Goal: Transaction & Acquisition: Purchase product/service

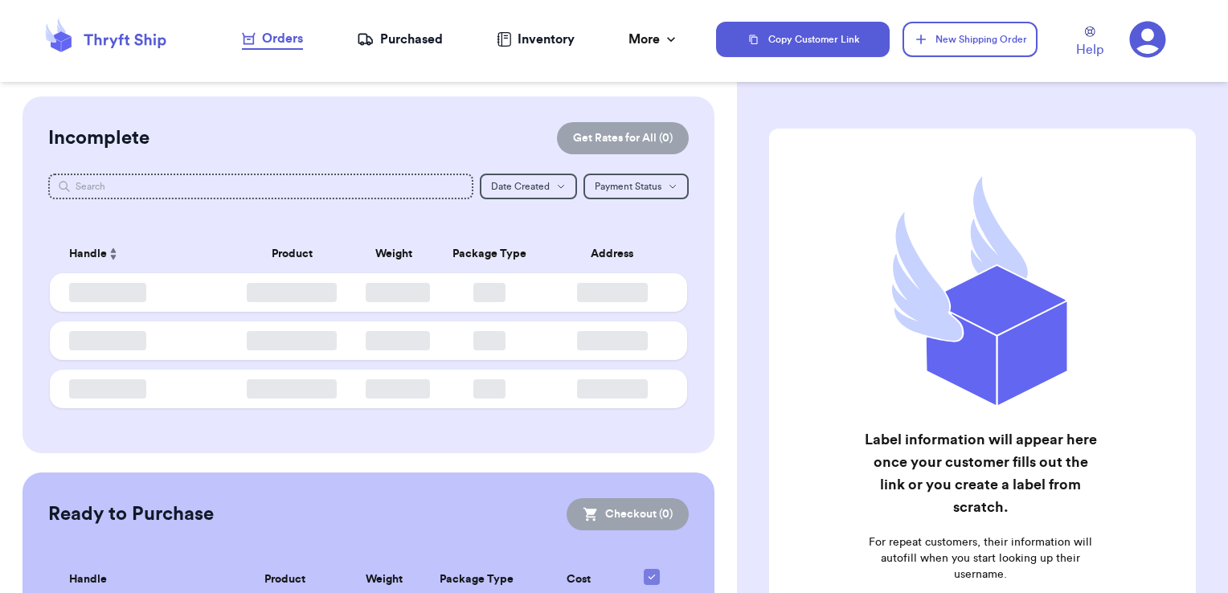
checkbox input "false"
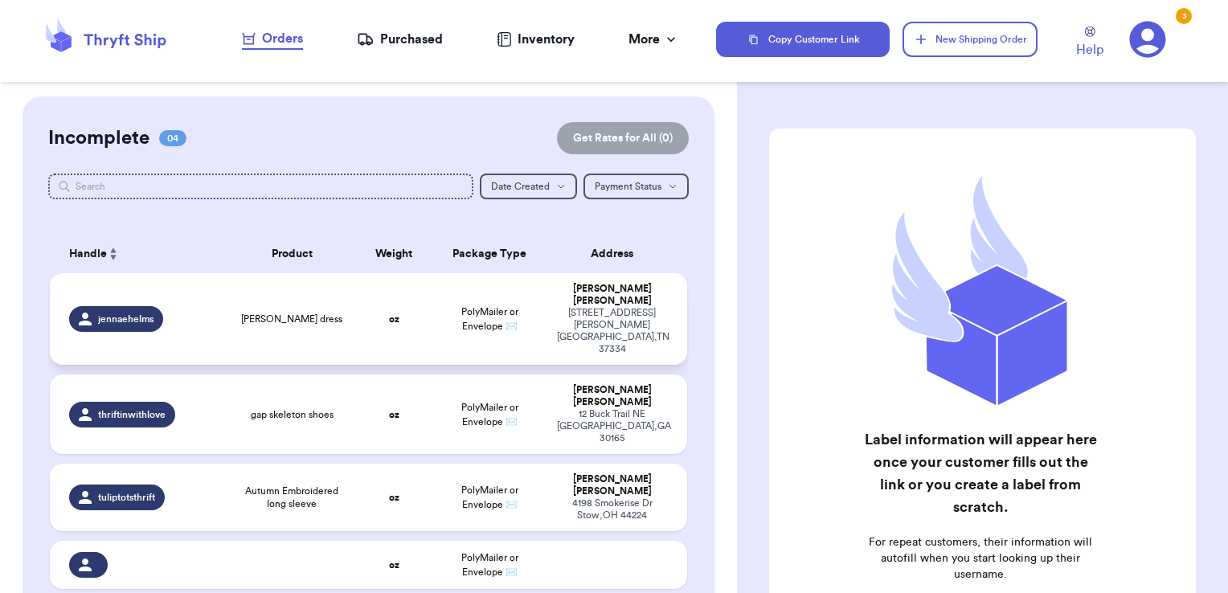
click at [439, 295] on td "PolyMailer or Envelope ✉️" at bounding box center [489, 319] width 115 height 92
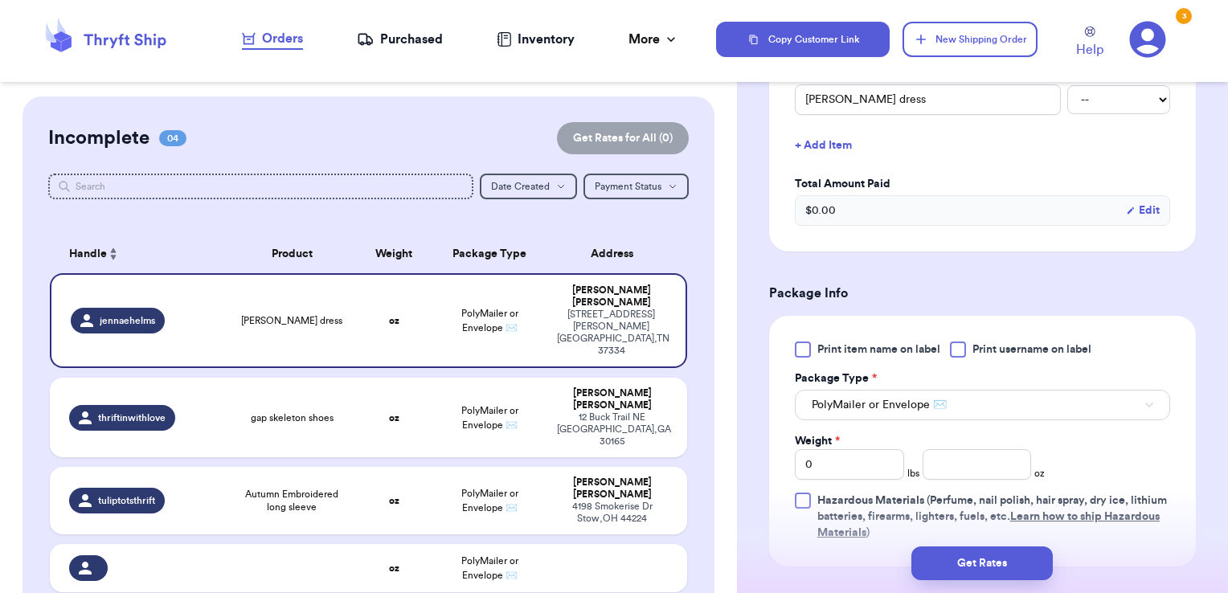
scroll to position [482, 0]
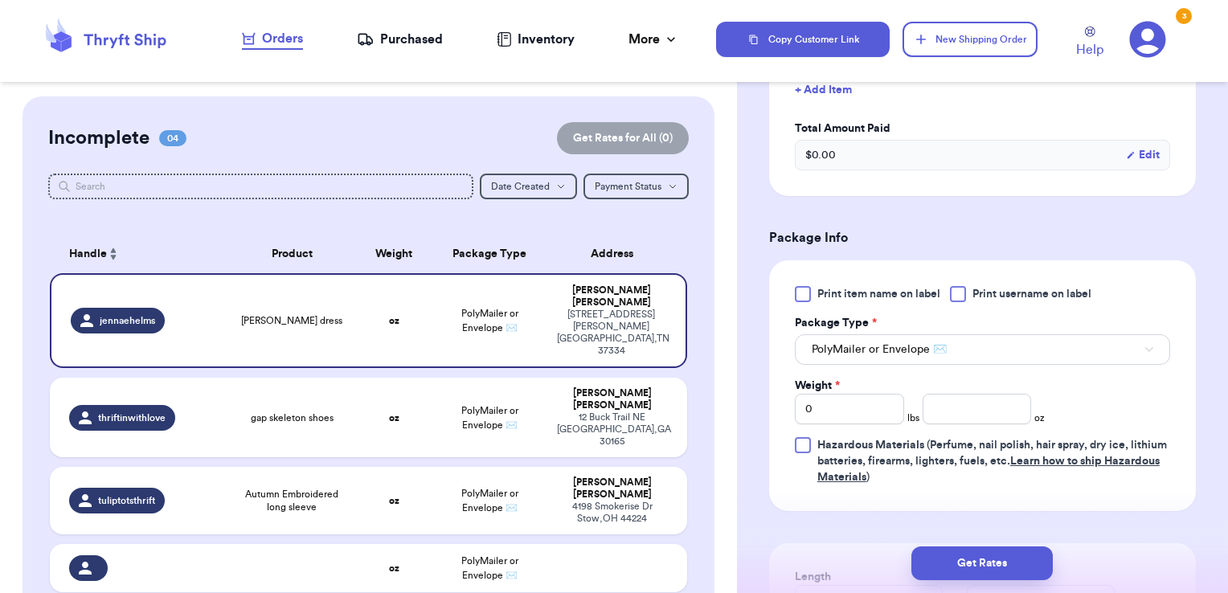
click at [960, 297] on div at bounding box center [958, 294] width 16 height 16
click at [0, 0] on input "Print username on label" at bounding box center [0, 0] width 0 height 0
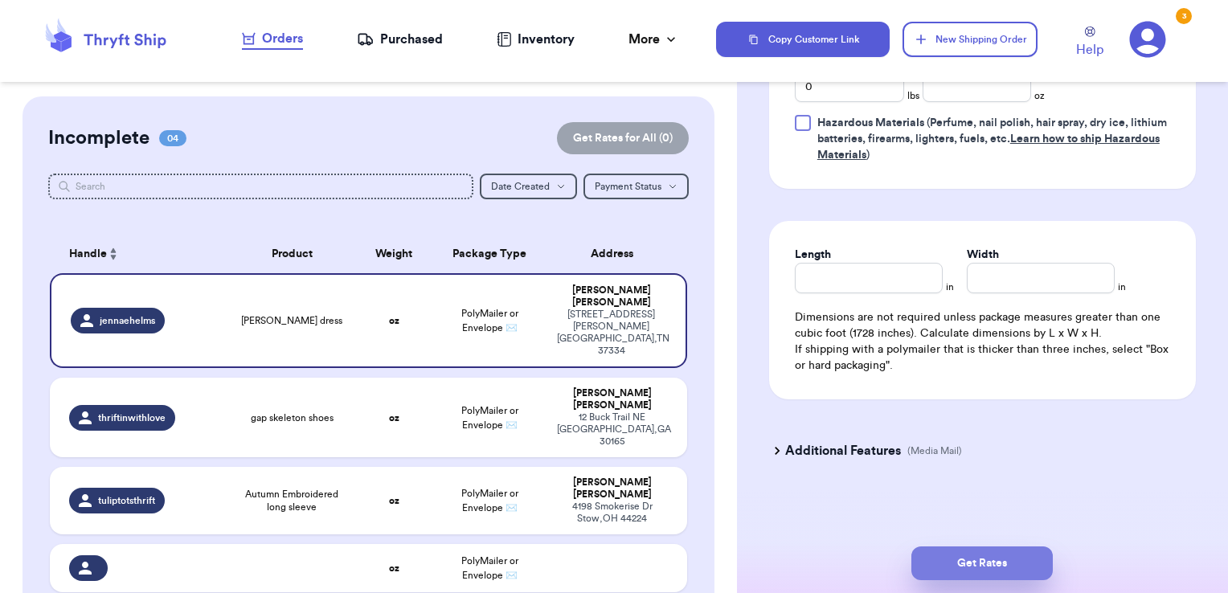
click at [994, 562] on button "Get Rates" at bounding box center [981, 563] width 141 height 34
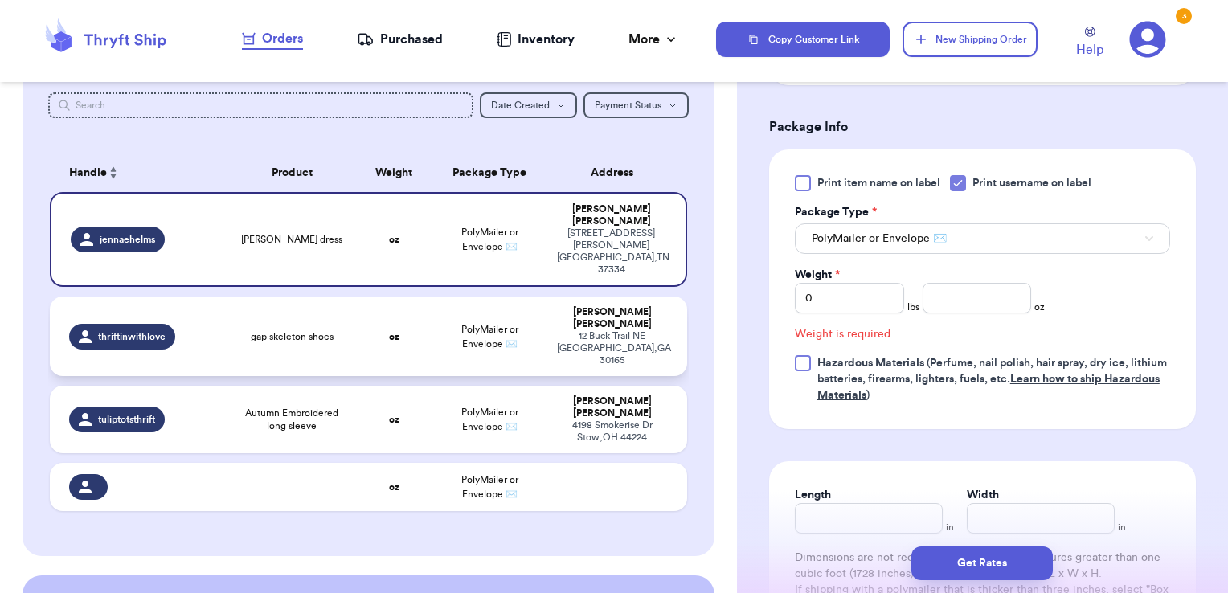
scroll to position [346, 0]
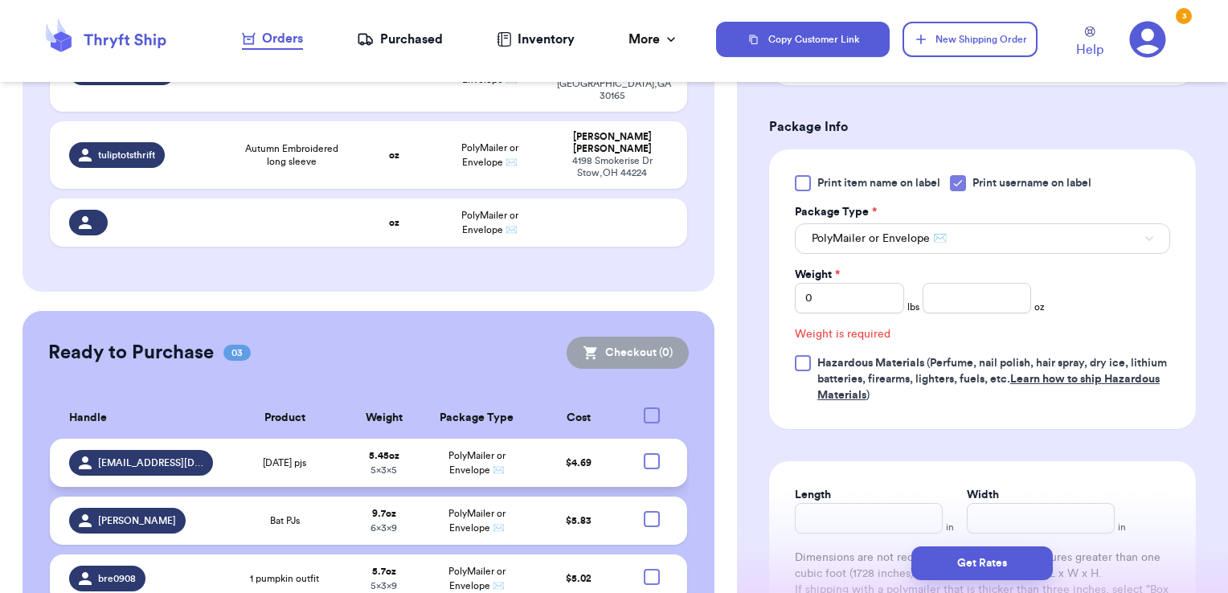
click at [434, 439] on td "PolyMailer or Envelope ✉️" at bounding box center [477, 463] width 112 height 48
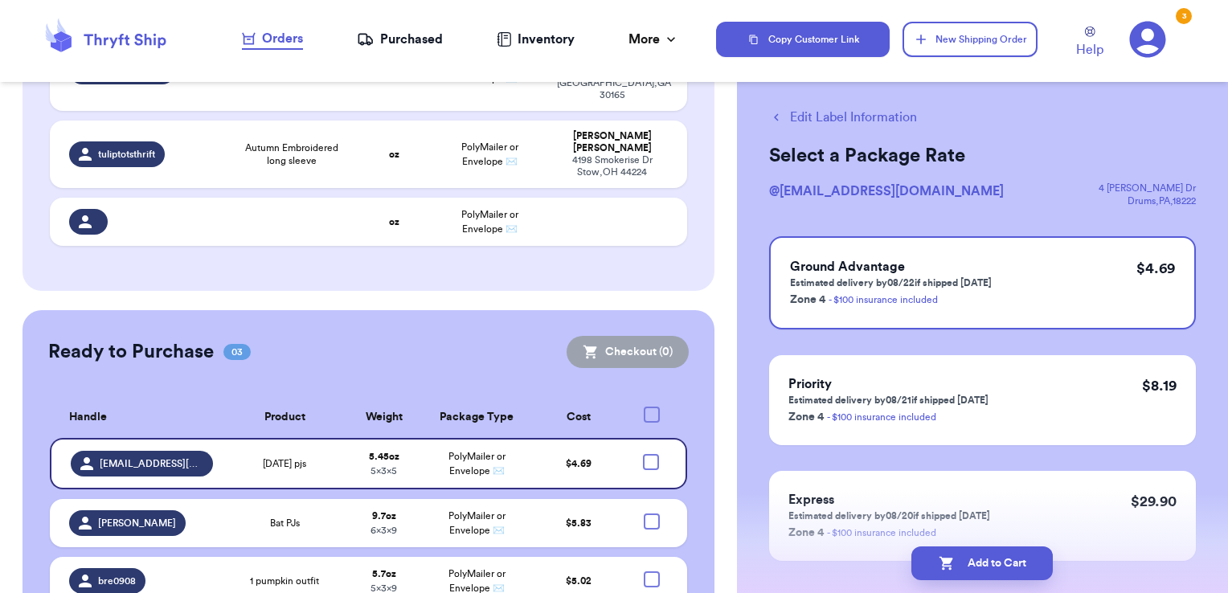
scroll to position [0, 0]
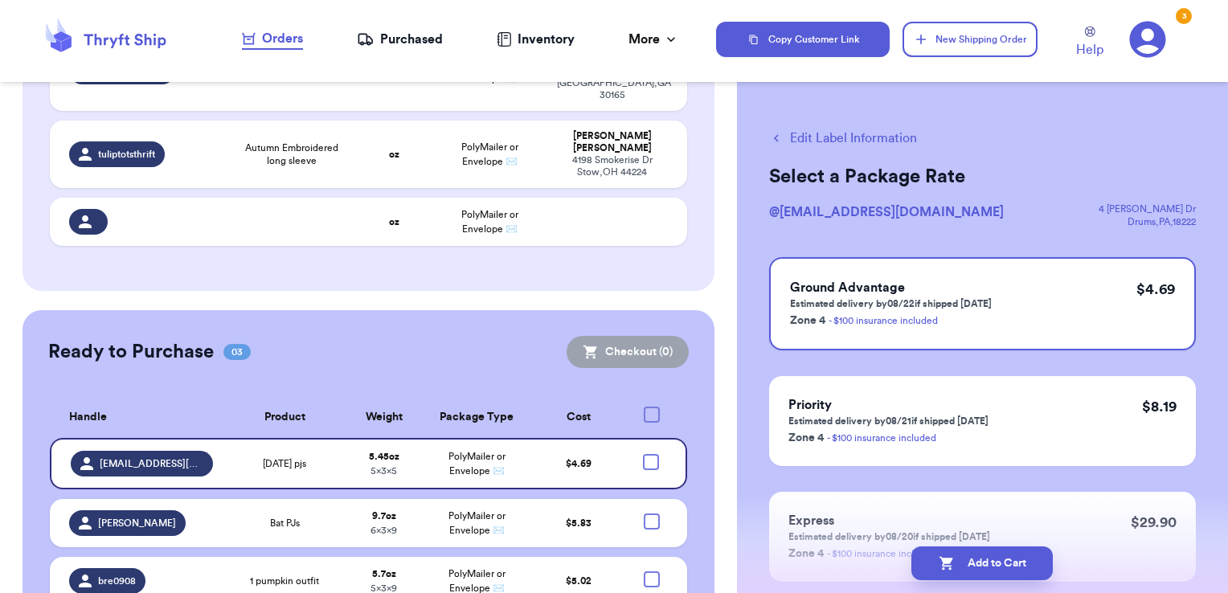
click at [799, 133] on button "Edit Label Information" at bounding box center [843, 138] width 148 height 19
select select "venmo"
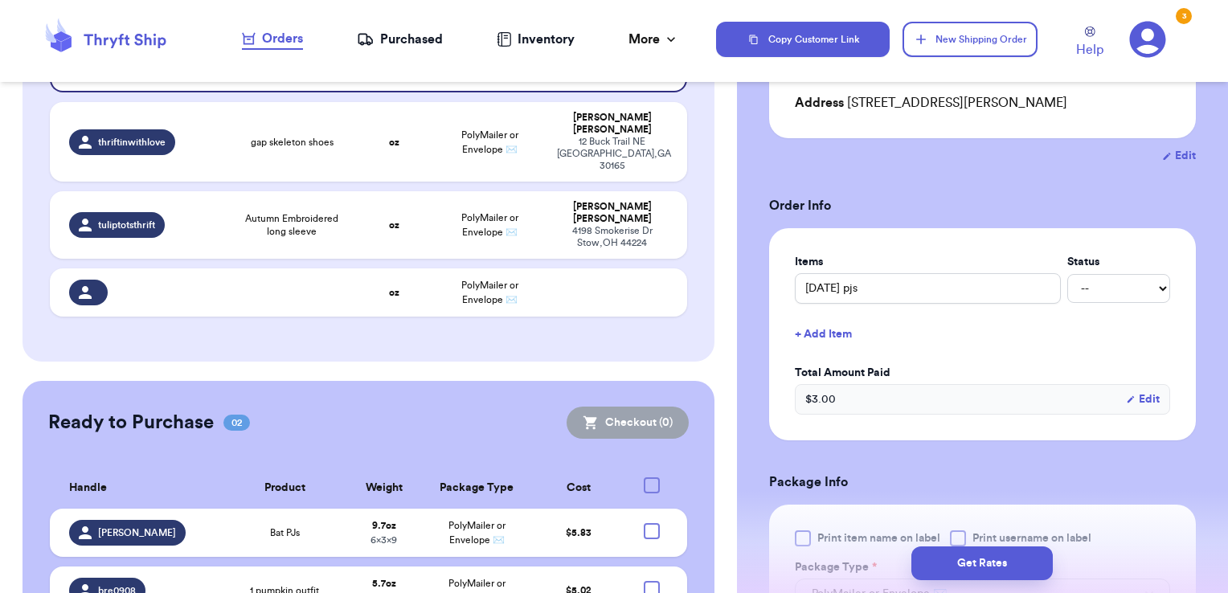
scroll to position [321, 0]
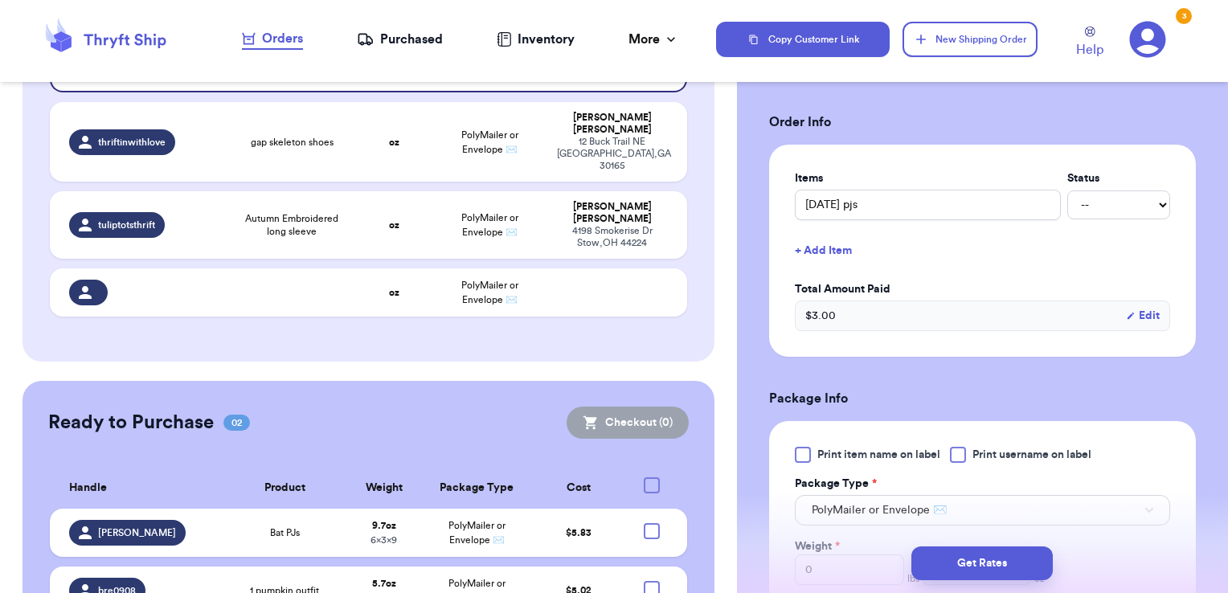
click at [964, 457] on div at bounding box center [958, 455] width 16 height 16
click at [0, 0] on input "Print username on label" at bounding box center [0, 0] width 0 height 0
click at [952, 562] on button "Get Rates" at bounding box center [981, 563] width 141 height 34
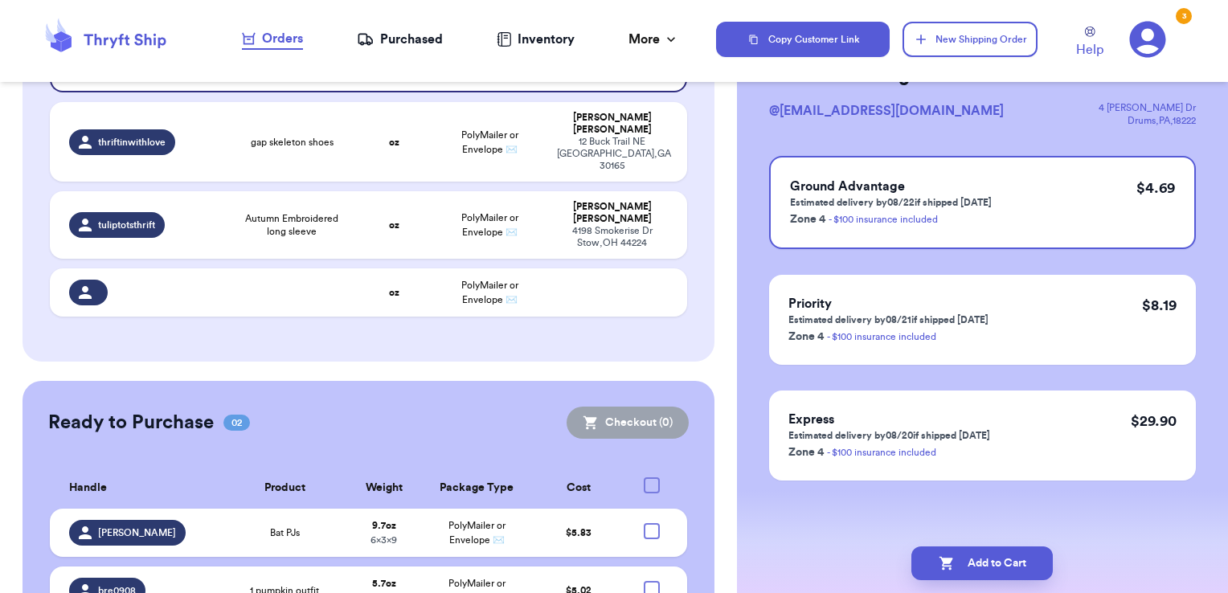
scroll to position [0, 0]
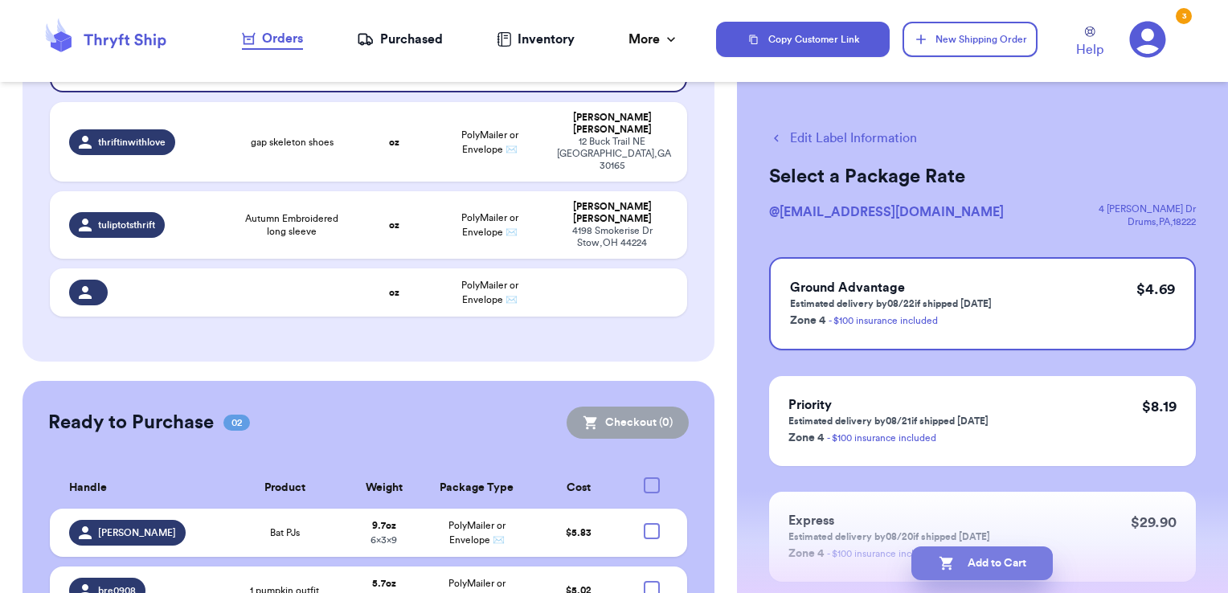
click at [978, 568] on button "Add to Cart" at bounding box center [981, 563] width 141 height 34
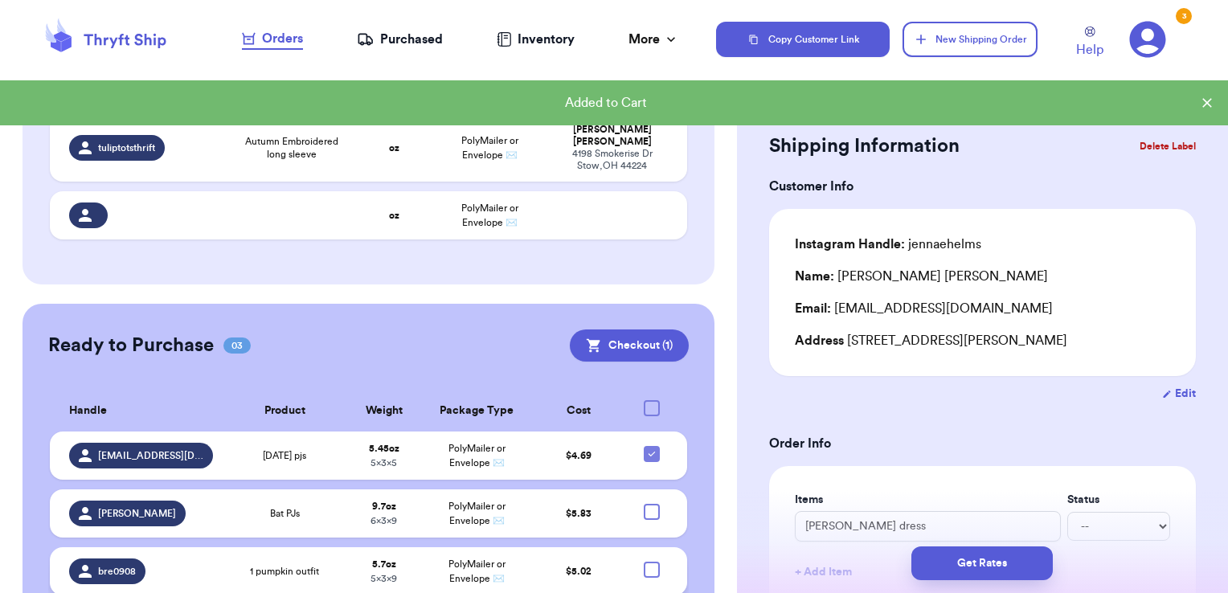
scroll to position [346, 0]
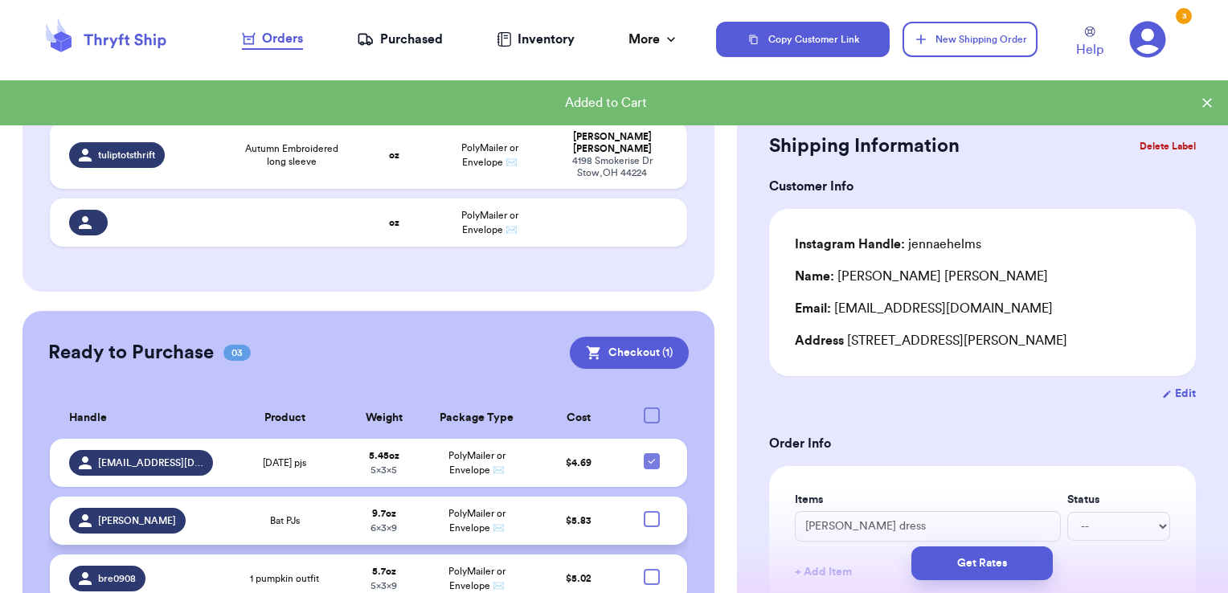
click at [553, 497] on td "$ 5.83" at bounding box center [579, 521] width 93 height 48
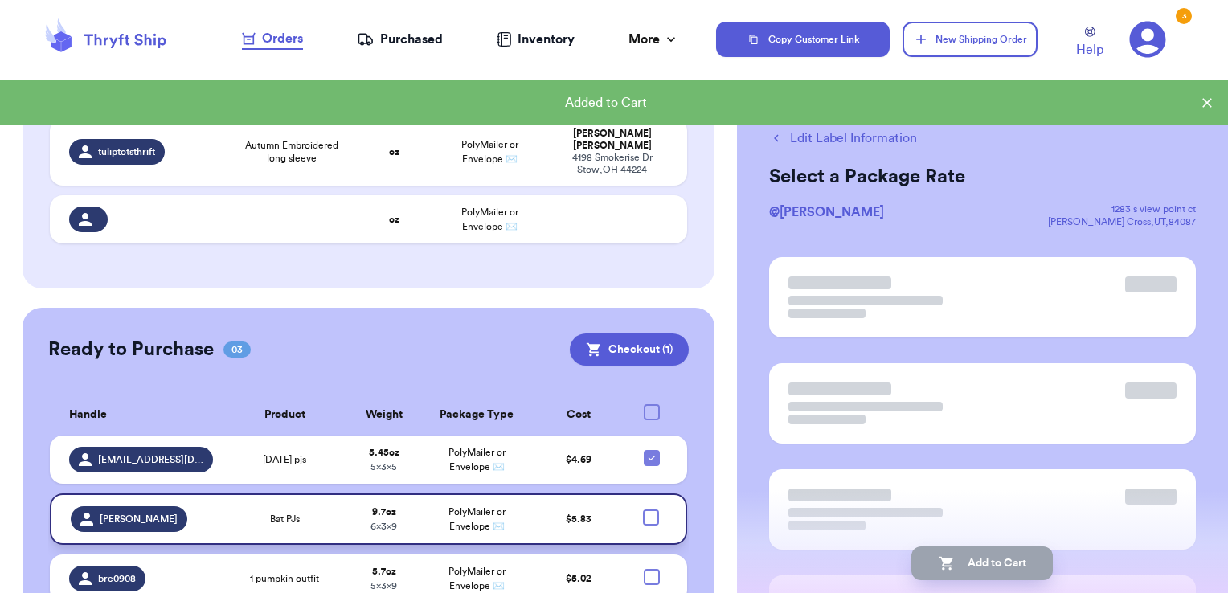
scroll to position [343, 0]
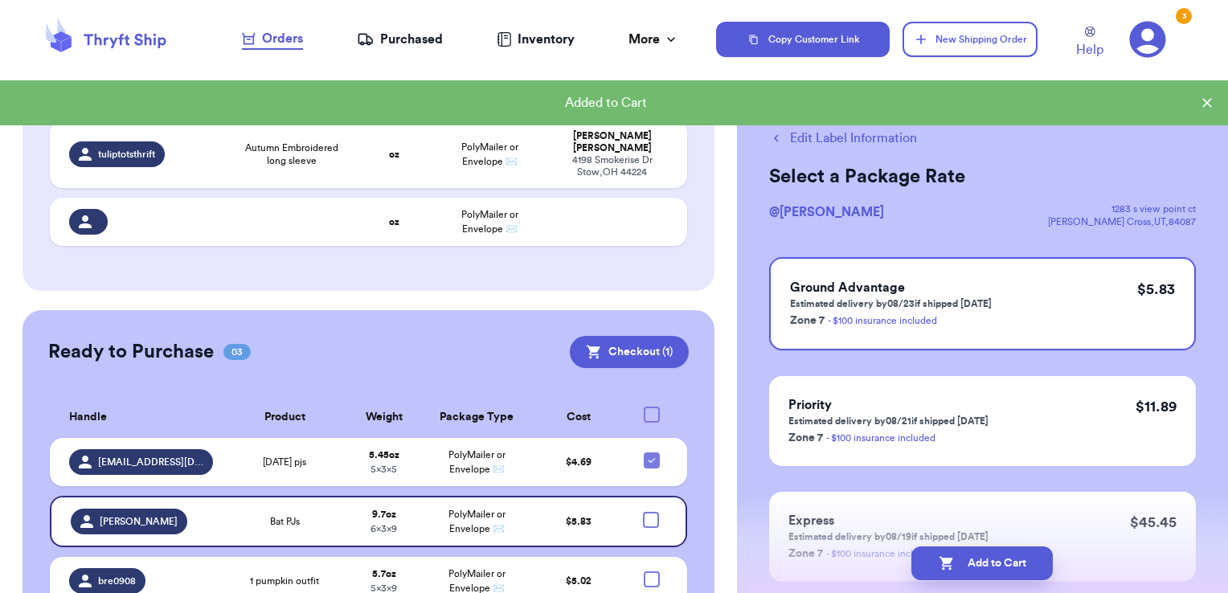
click at [848, 137] on button "Edit Label Information" at bounding box center [843, 138] width 148 height 19
select select "venmo"
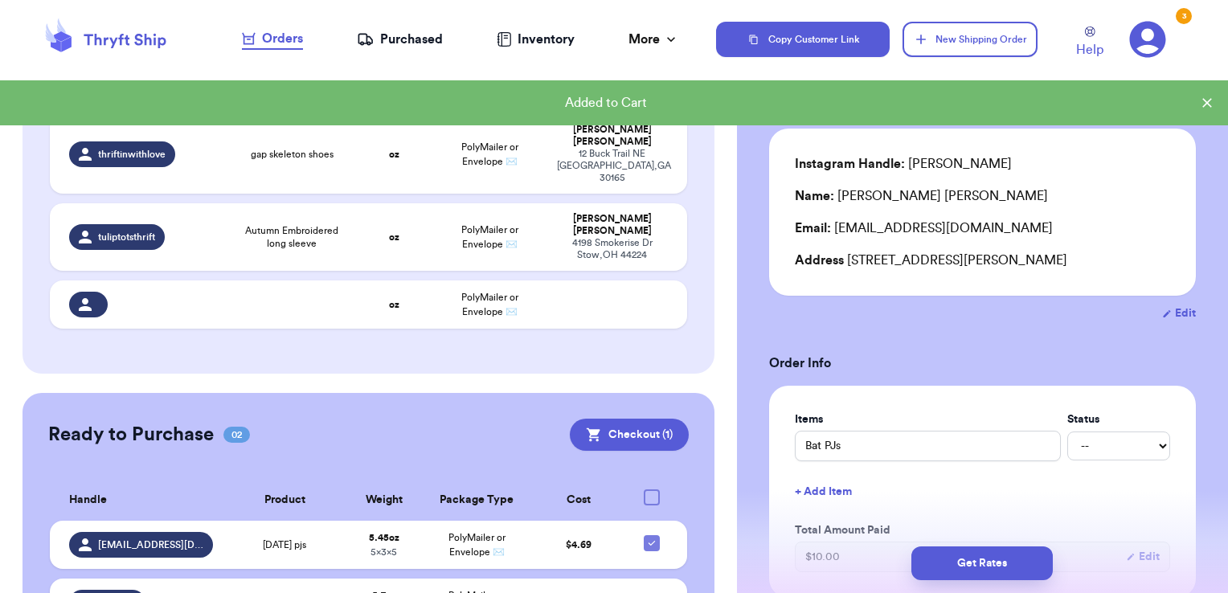
scroll to position [321, 0]
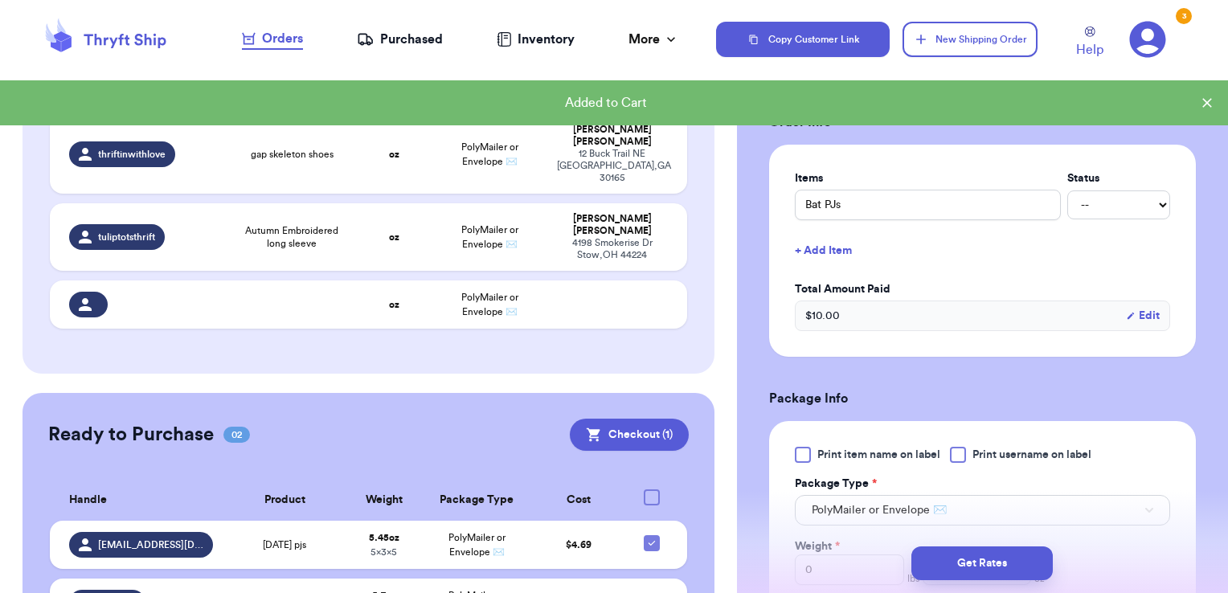
click at [961, 464] on div "Print item name on label Print username on label Package Type * PolyMailer or E…" at bounding box center [982, 546] width 375 height 199
click at [961, 460] on div at bounding box center [958, 455] width 16 height 16
click at [0, 0] on input "Print username on label" at bounding box center [0, 0] width 0 height 0
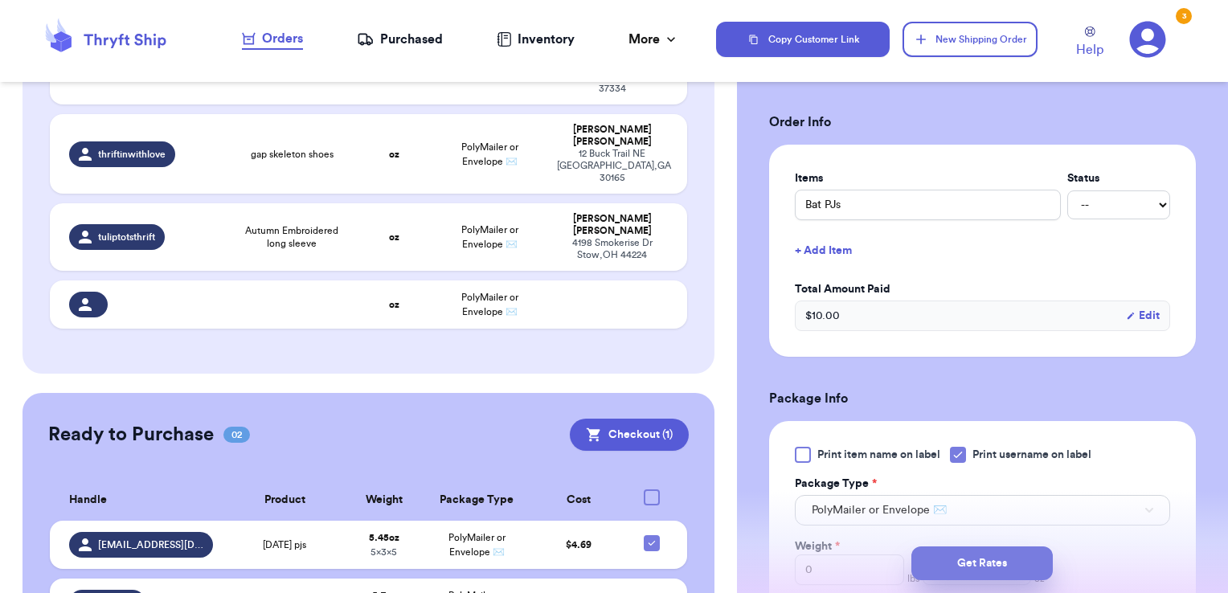
click at [971, 564] on button "Get Rates" at bounding box center [981, 563] width 141 height 34
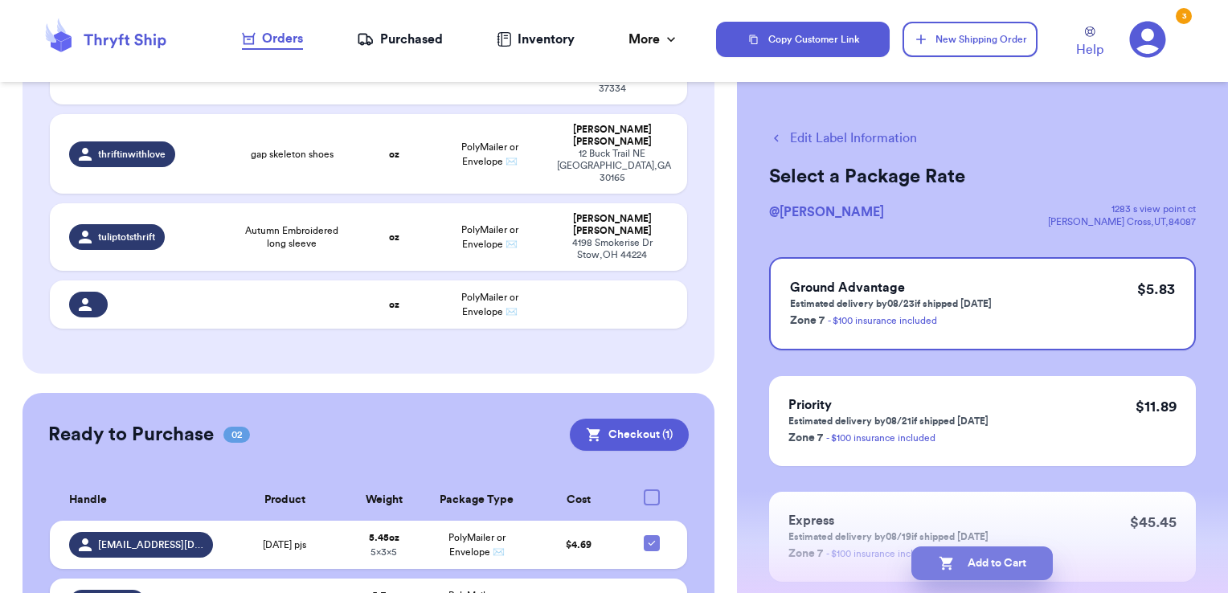
click at [960, 566] on button "Add to Cart" at bounding box center [981, 563] width 141 height 34
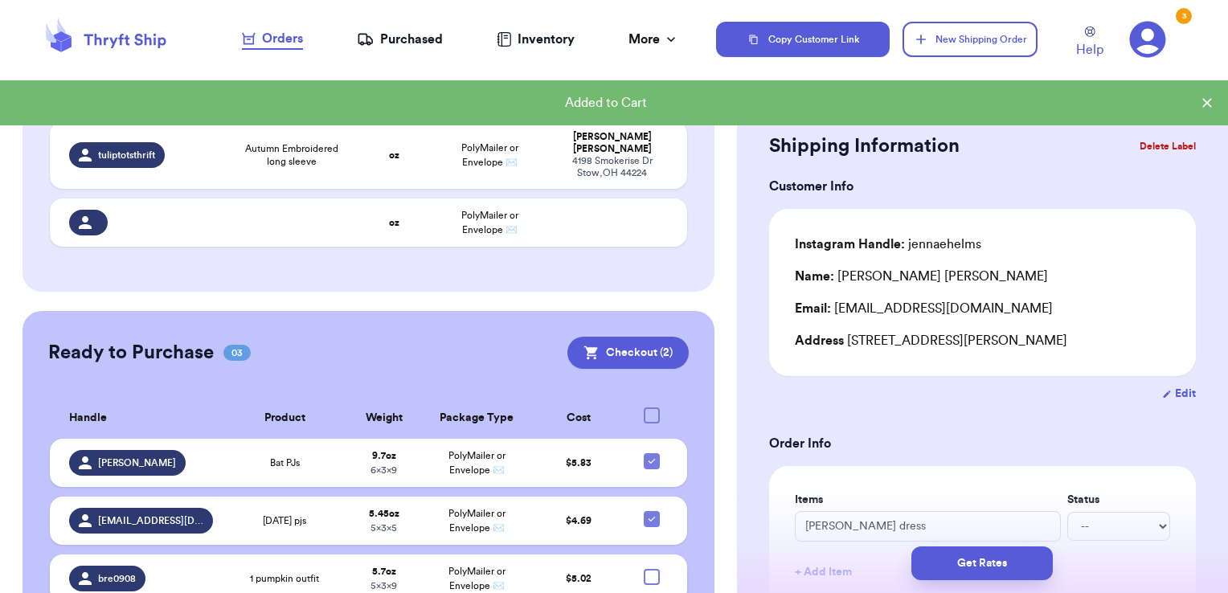
click at [603, 555] on td "$ 5.02" at bounding box center [579, 579] width 93 height 48
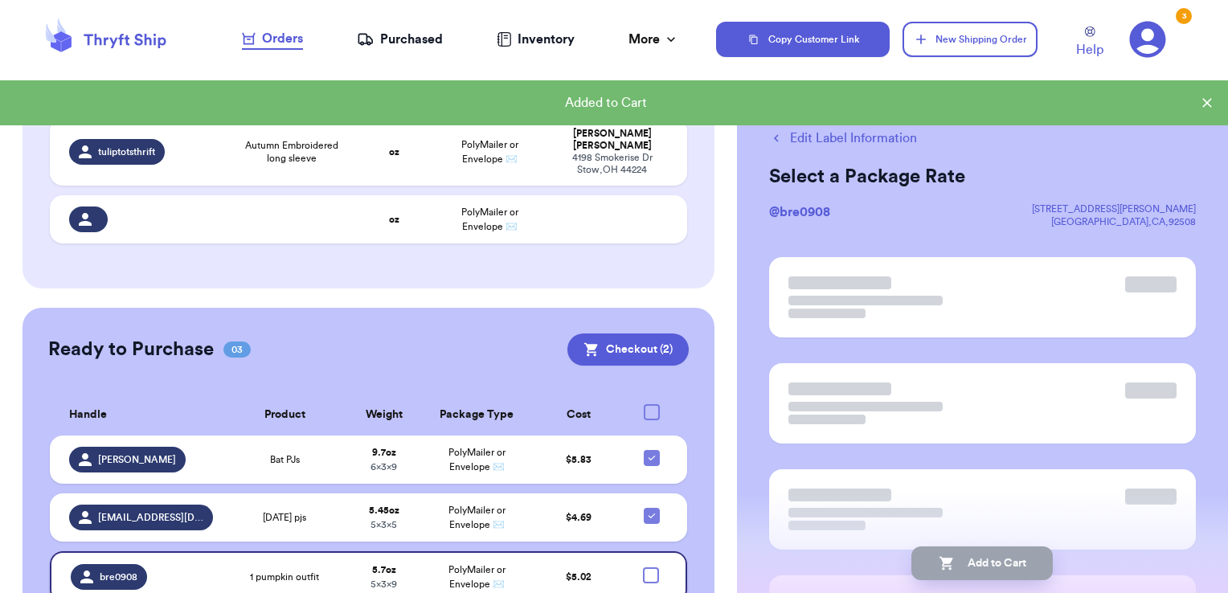
scroll to position [343, 0]
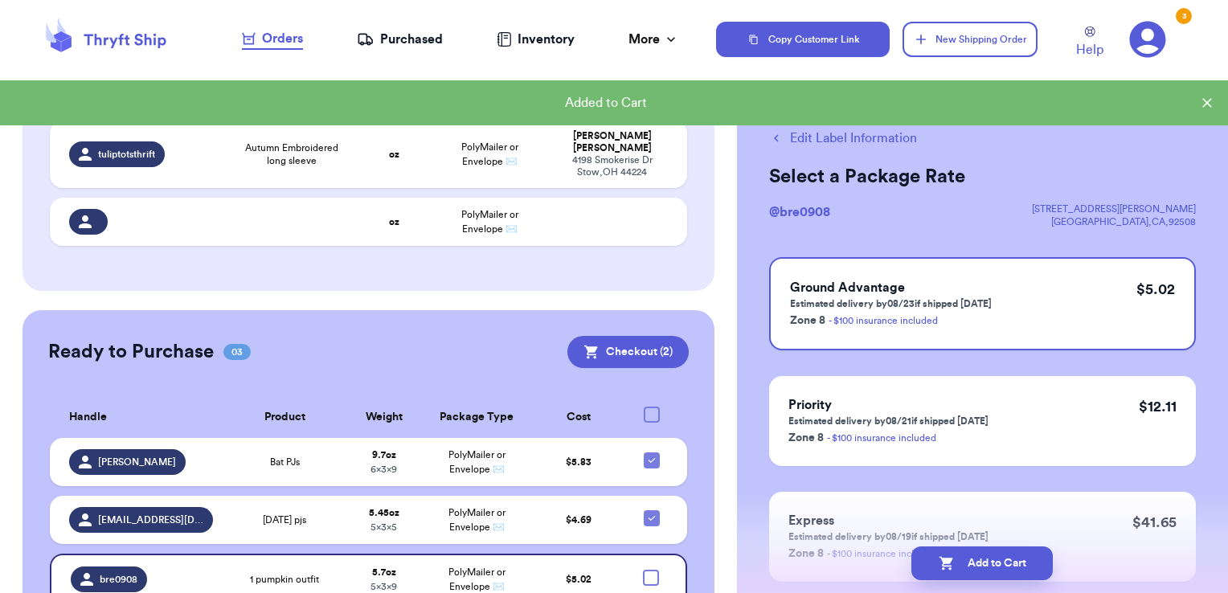
click at [821, 135] on button "Edit Label Information" at bounding box center [843, 138] width 148 height 19
checkbox input "true"
select select "venmo"
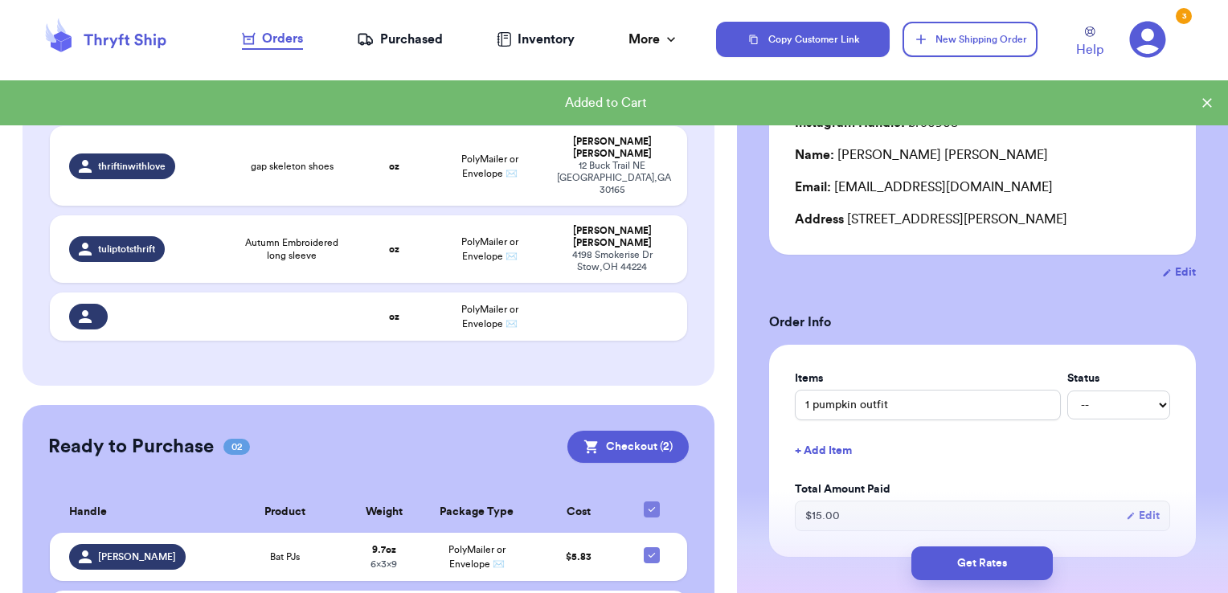
scroll to position [321, 0]
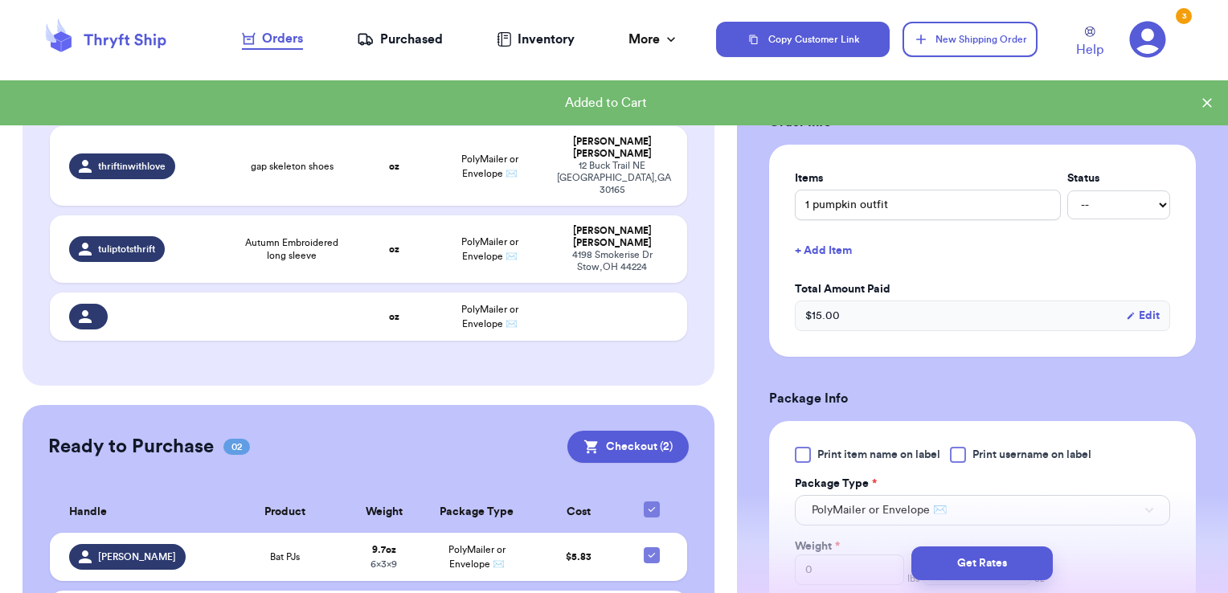
click at [952, 454] on div at bounding box center [958, 455] width 16 height 16
click at [0, 0] on input "Print username on label" at bounding box center [0, 0] width 0 height 0
click at [988, 571] on button "Get Rates" at bounding box center [981, 563] width 141 height 34
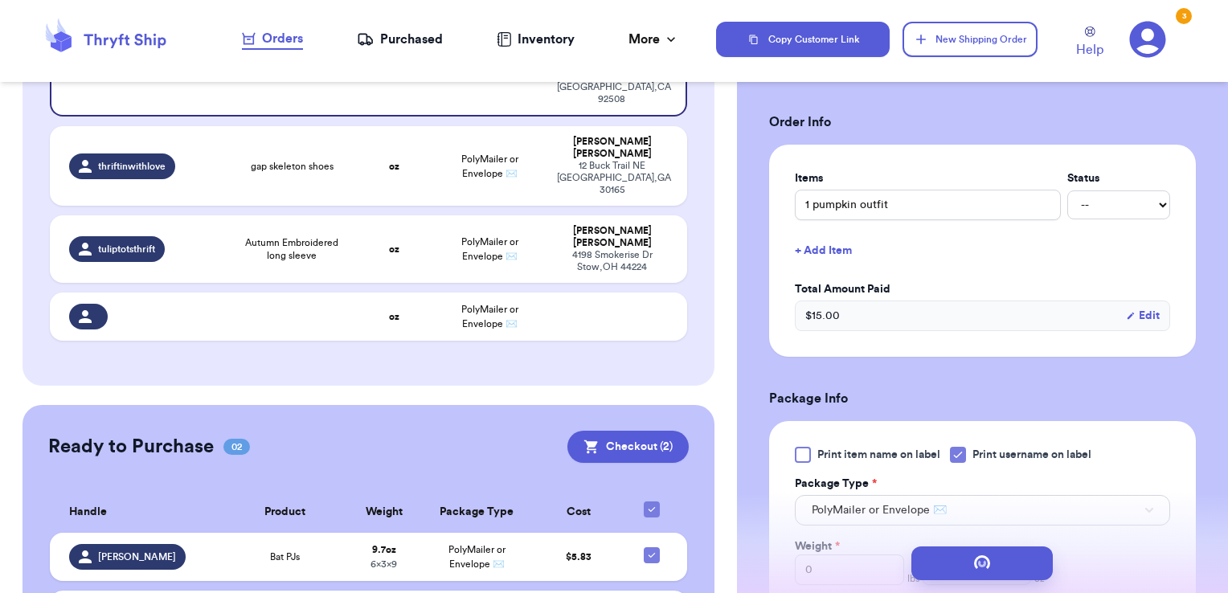
scroll to position [0, 0]
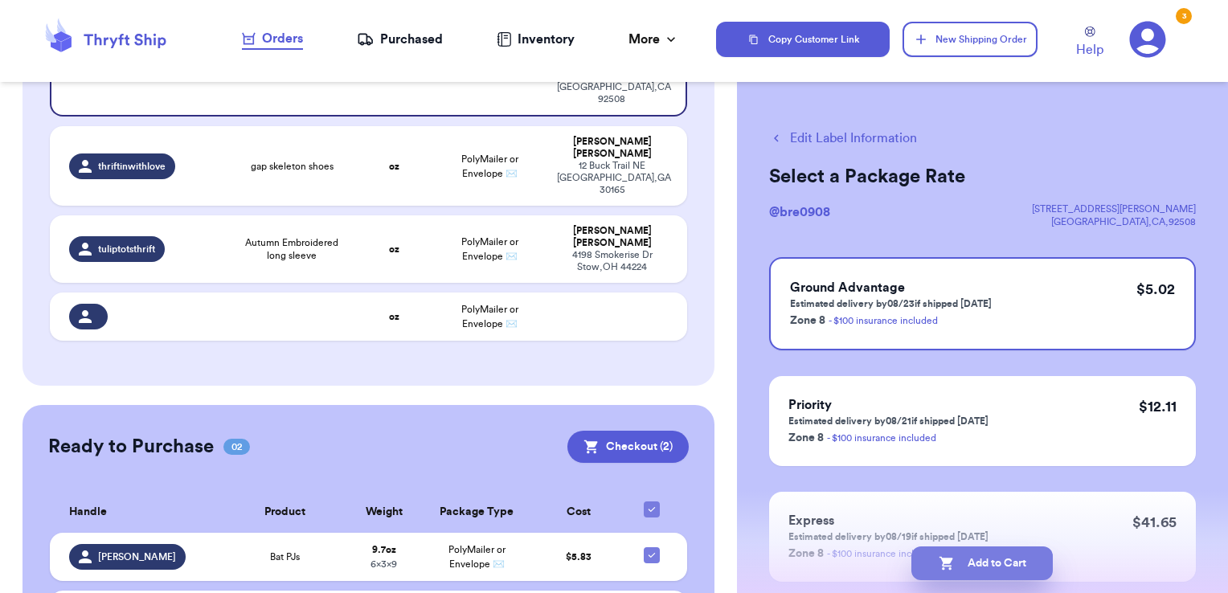
click at [979, 558] on button "Add to Cart" at bounding box center [981, 563] width 141 height 34
checkbox input "true"
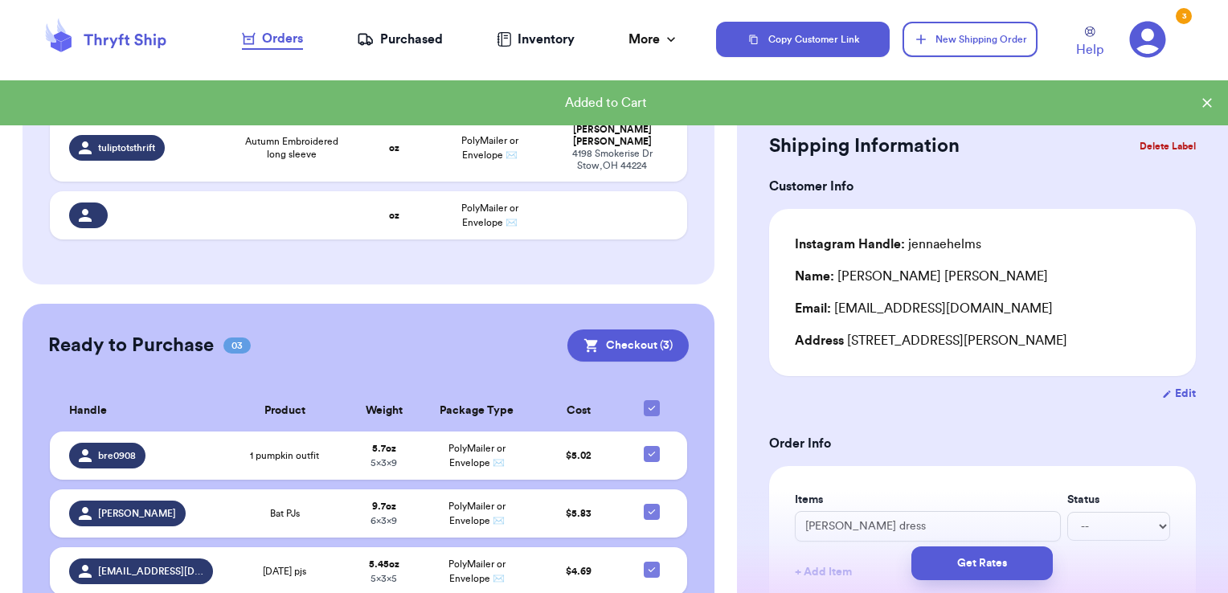
scroll to position [346, 0]
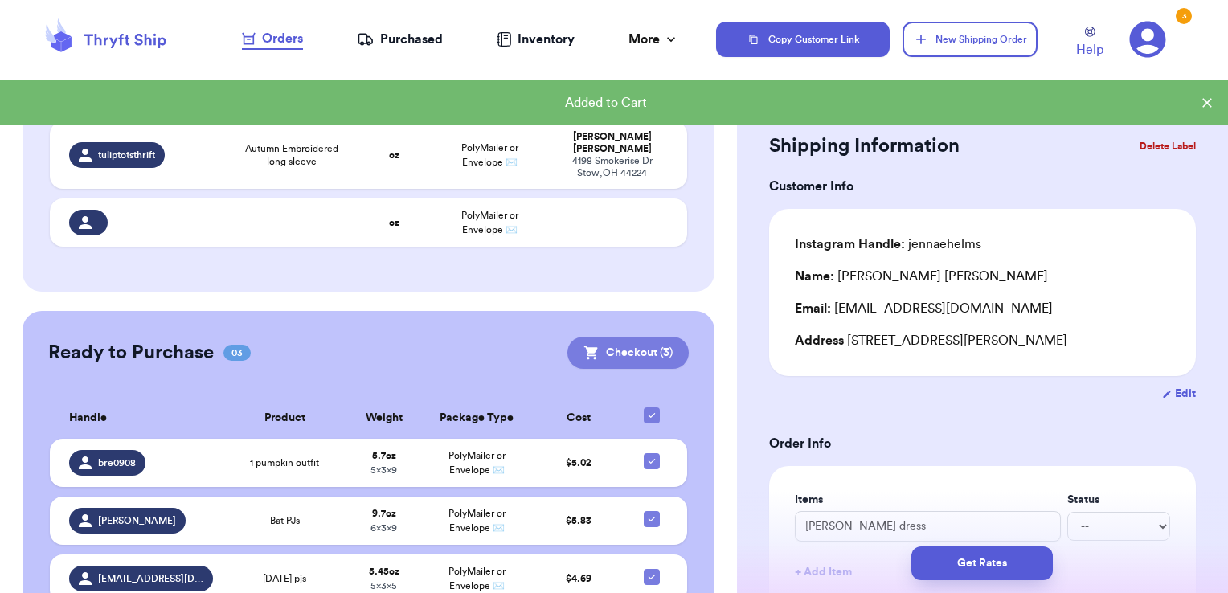
click at [608, 337] on button "Checkout ( 3 )" at bounding box center [627, 353] width 121 height 32
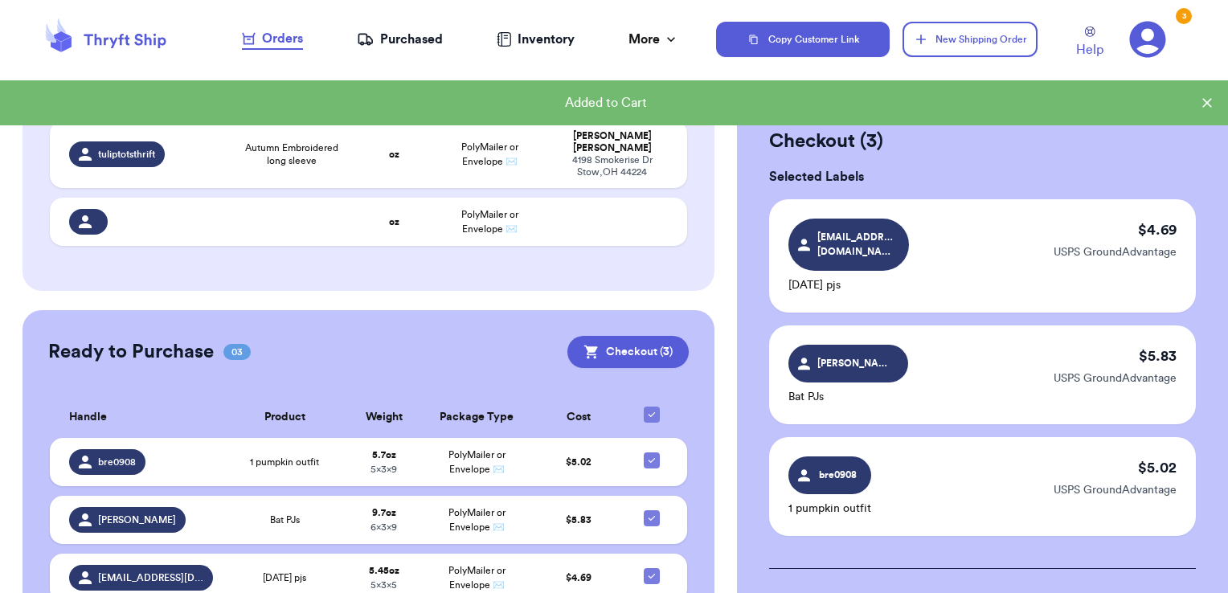
scroll to position [354, 0]
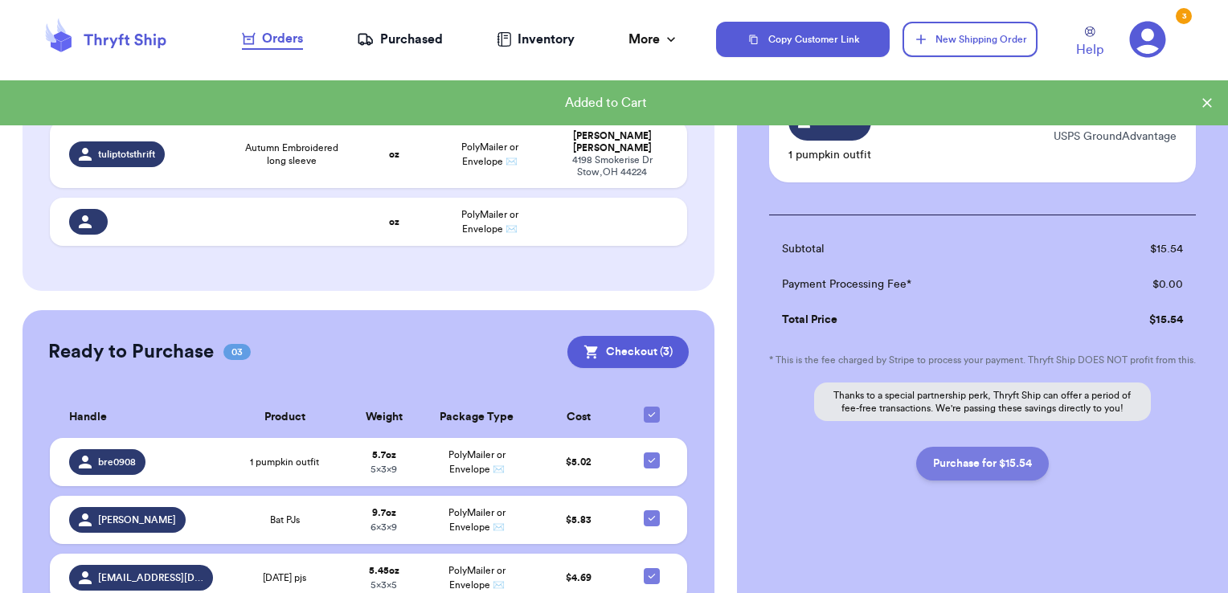
click at [968, 462] on button "Purchase for $15.54" at bounding box center [982, 464] width 133 height 34
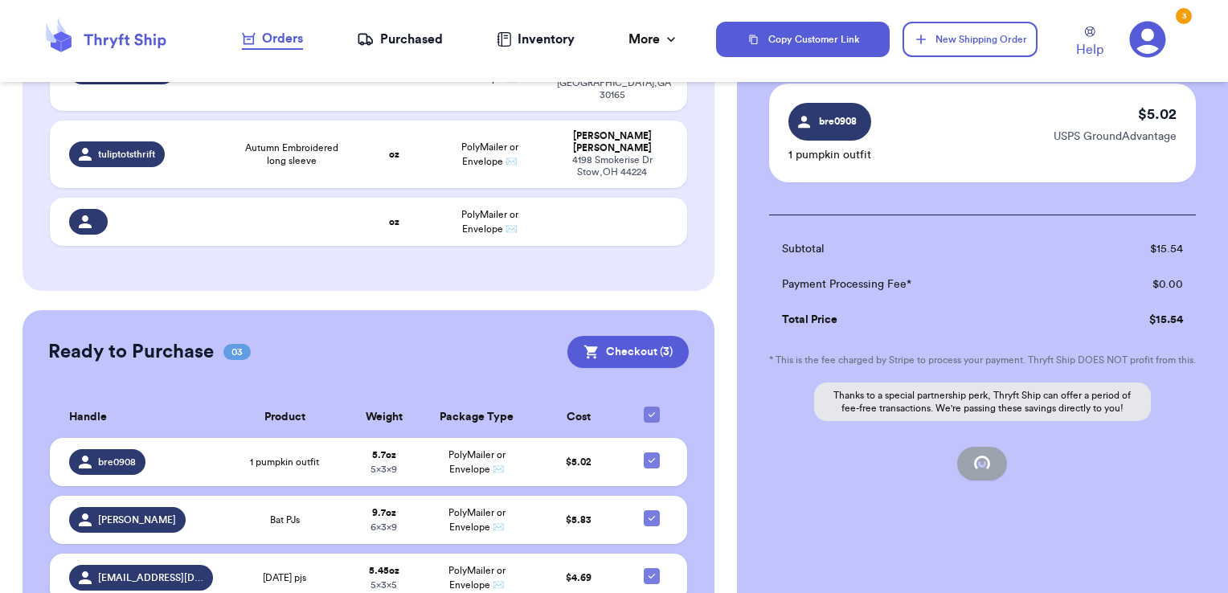
checkbox input "false"
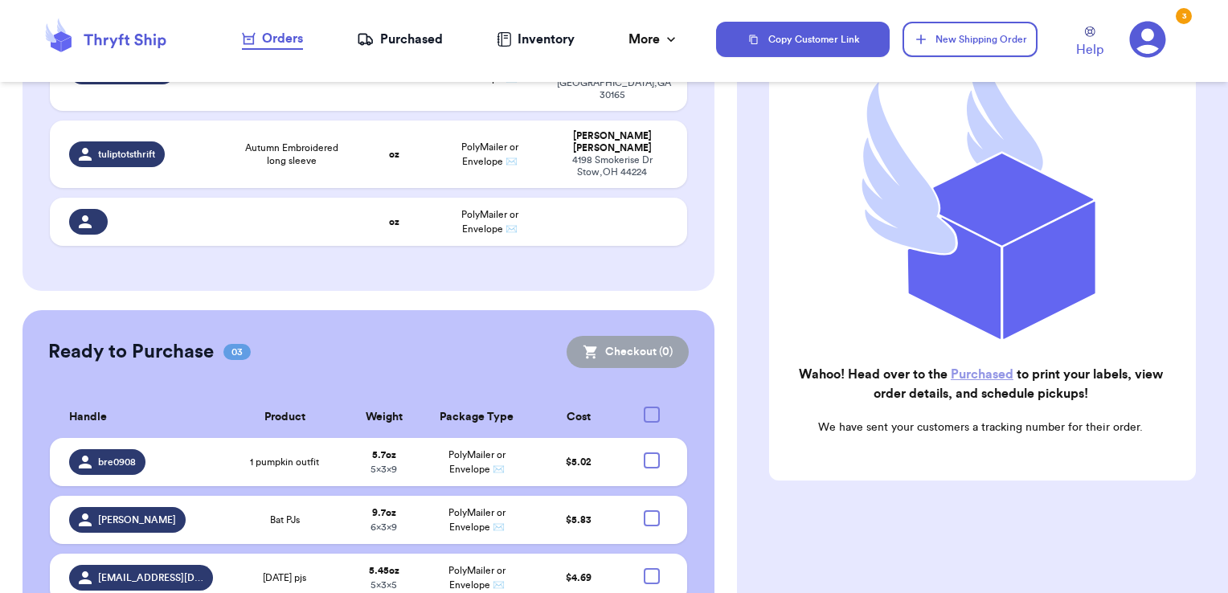
checkbox input "true"
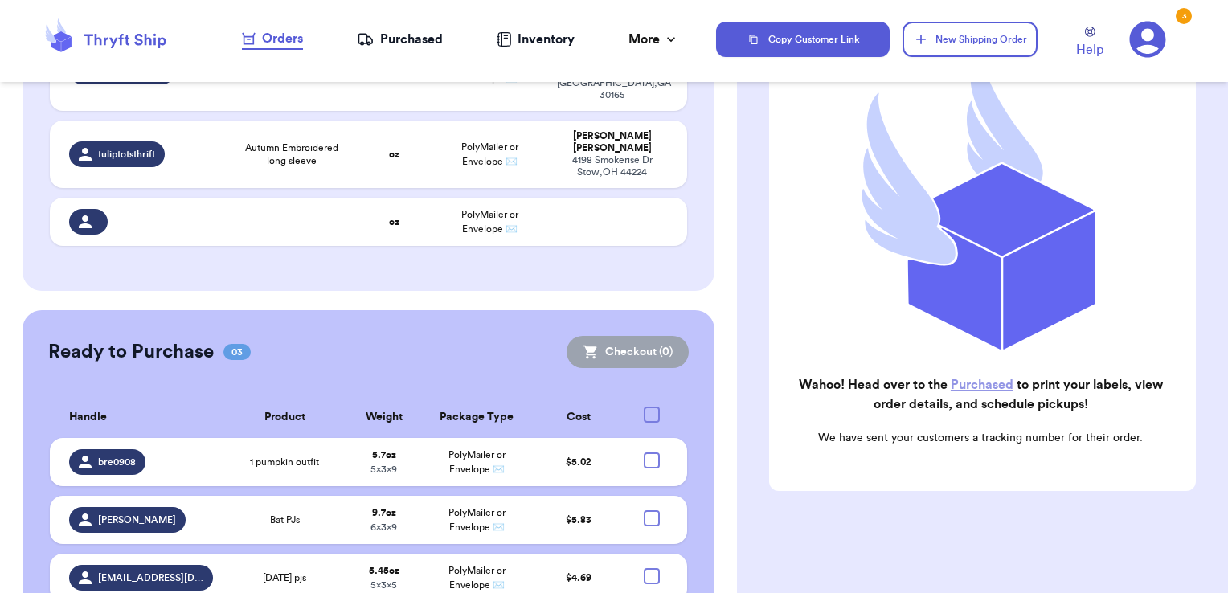
scroll to position [224, 0]
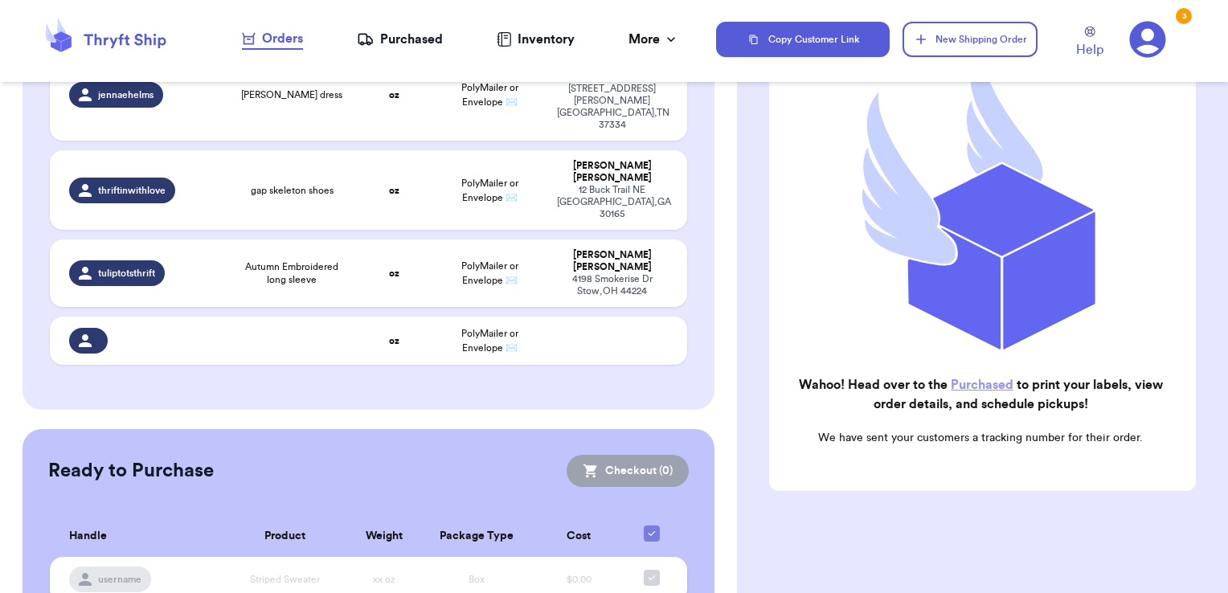
click at [958, 379] on link "Purchased" at bounding box center [982, 385] width 63 height 13
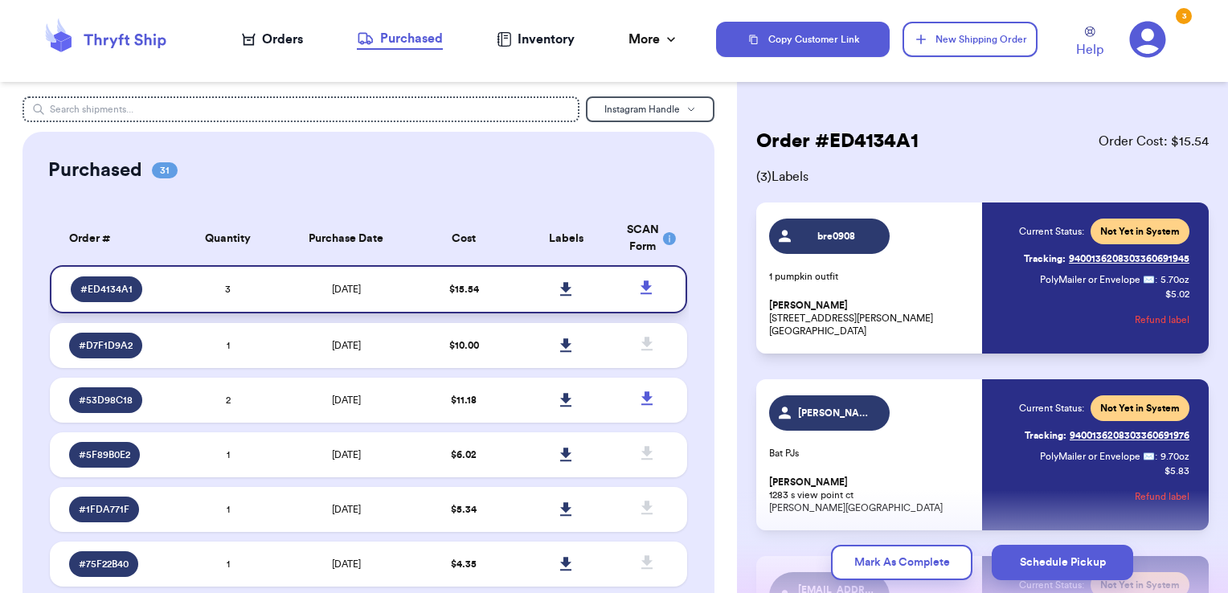
click at [560, 289] on icon at bounding box center [565, 289] width 11 height 14
